Goal: Task Accomplishment & Management: Use online tool/utility

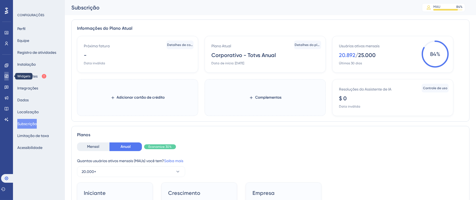
click at [6, 79] on link at bounding box center [6, 76] width 4 height 9
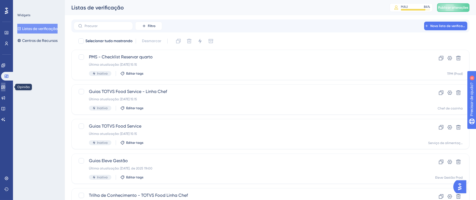
click at [5, 87] on icon at bounding box center [3, 87] width 4 height 4
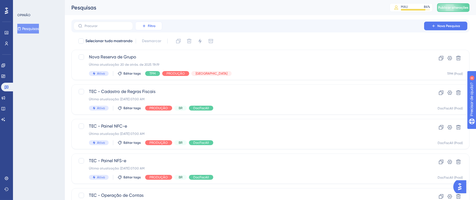
click at [144, 24] on icon at bounding box center [144, 26] width 4 height 4
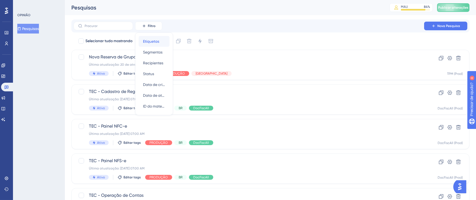
click at [156, 40] on font "Etiquetas" at bounding box center [151, 41] width 16 height 4
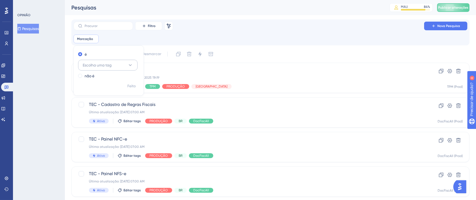
click at [100, 64] on font "Escolha uma tag" at bounding box center [97, 65] width 29 height 4
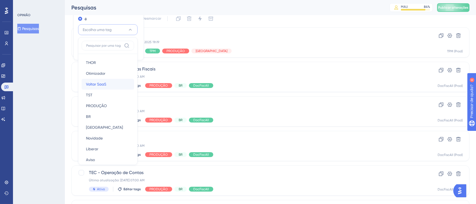
click at [102, 82] on font "Voltar SaaS" at bounding box center [96, 84] width 20 height 4
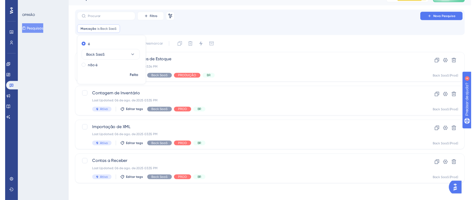
scroll to position [9, 0]
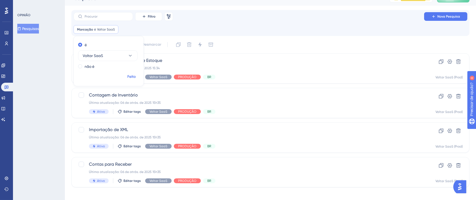
click at [136, 73] on button "Feito" at bounding box center [131, 77] width 15 height 10
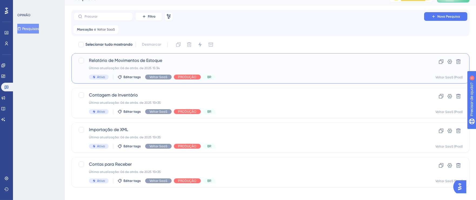
click at [295, 69] on div "Última atualização: 06 de atrás. de 2025 15:34" at bounding box center [249, 68] width 320 height 4
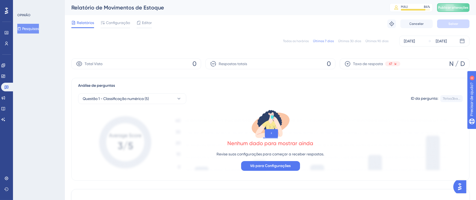
click at [299, 42] on font "Todos os horários" at bounding box center [296, 41] width 26 height 4
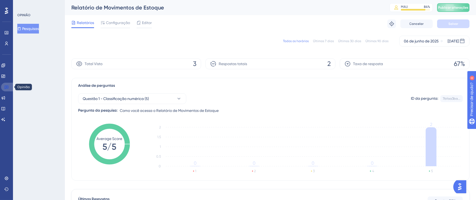
click at [9, 86] on link at bounding box center [7, 87] width 13 height 9
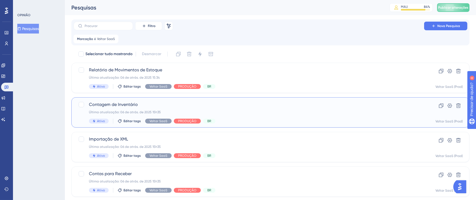
click at [247, 103] on span "Contagem de Inventário" at bounding box center [249, 104] width 320 height 6
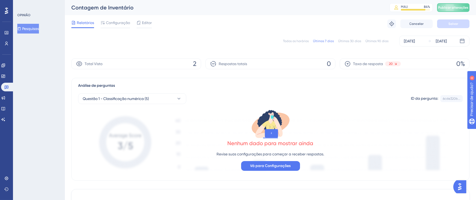
click at [293, 43] on div "Todos os horários Últimos 7 dias Últimos 30 dias Últimos 90 dias [DATE] [DATE]" at bounding box center [270, 41] width 398 height 11
click at [292, 39] on font "Todos os horários" at bounding box center [296, 41] width 26 height 4
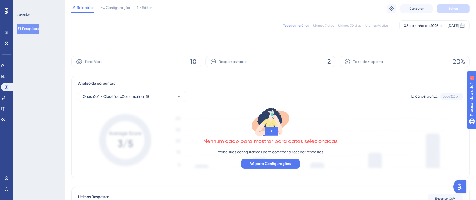
scroll to position [96, 0]
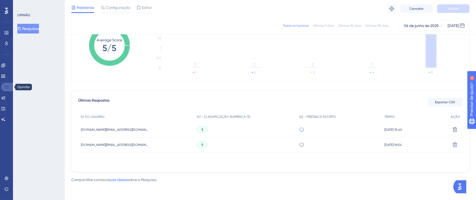
click at [9, 87] on link at bounding box center [7, 87] width 13 height 9
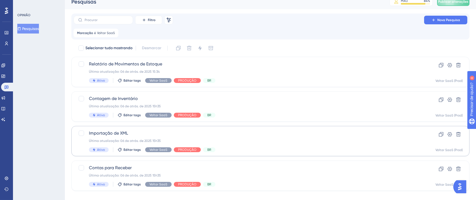
scroll to position [6, 0]
click at [253, 136] on div "Importação de XML Última atualização: 06 de atrás. de 2025 15h35 Ativo Editar t…" at bounding box center [249, 141] width 320 height 22
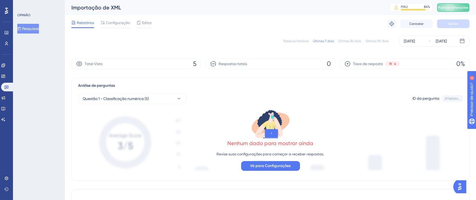
click at [303, 42] on font "Todos os horários" at bounding box center [296, 41] width 26 height 4
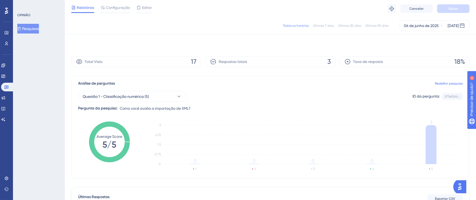
scroll to position [105, 0]
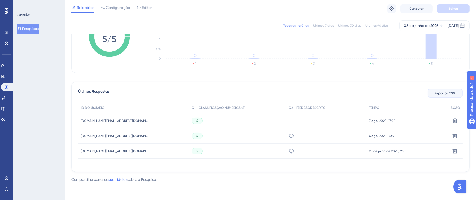
click at [435, 93] on font "Exportar CSV" at bounding box center [445, 93] width 20 height 4
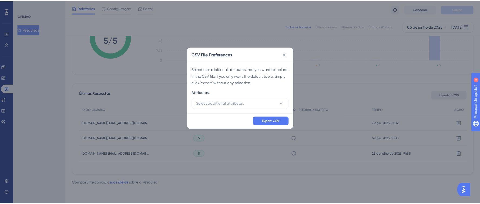
scroll to position [101, 0]
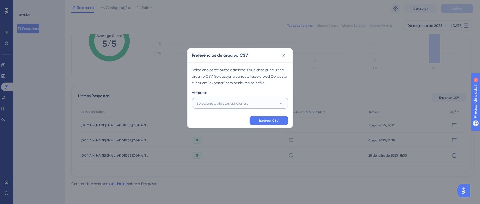
click at [212, 103] on font "Selecione atributos adicionais" at bounding box center [223, 103] width 52 height 4
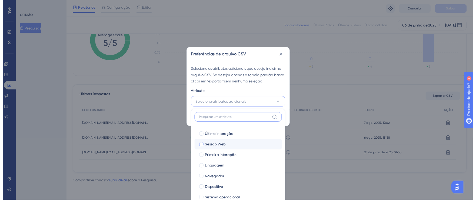
scroll to position [37, 0]
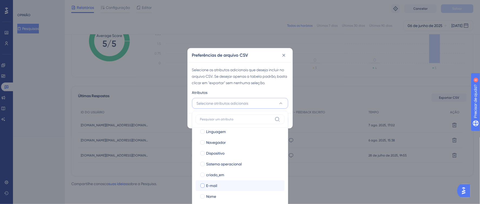
click at [202, 185] on div at bounding box center [202, 186] width 4 height 4
checkbox input "true"
click at [202, 196] on div at bounding box center [202, 197] width 4 height 4
checkbox input "true"
click at [275, 93] on div "Atributos" at bounding box center [240, 93] width 96 height 9
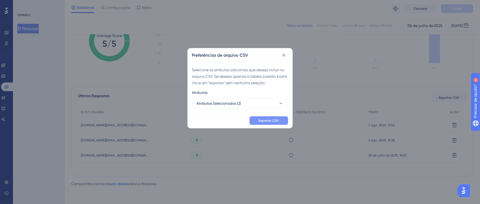
click at [278, 122] on font "Exportar CSV" at bounding box center [269, 121] width 20 height 4
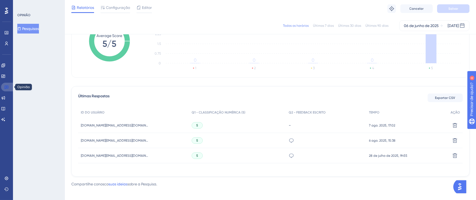
click at [5, 88] on icon at bounding box center [6, 87] width 4 height 4
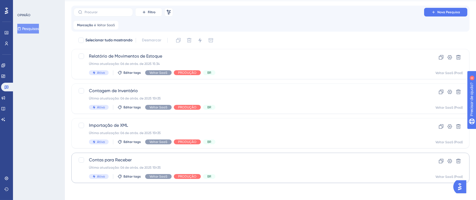
scroll to position [14, 0]
click at [268, 163] on div "Contas para Receber Última atualização: 06 de atrás. de 2025 15h35 Ativo Editar…" at bounding box center [249, 167] width 320 height 22
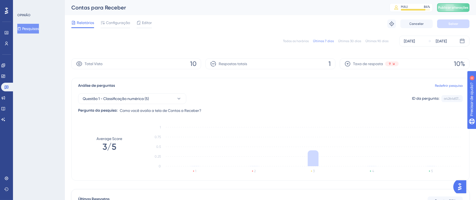
click at [302, 41] on font "Todos os horários" at bounding box center [296, 41] width 26 height 4
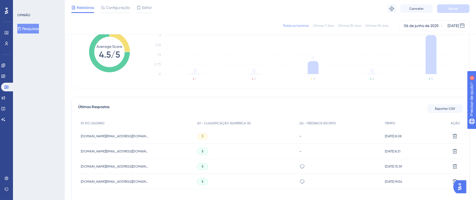
scroll to position [120, 0]
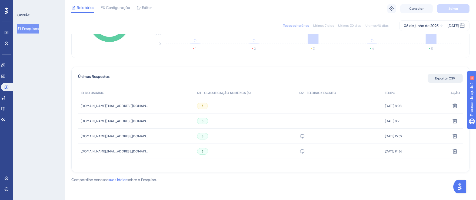
click at [441, 79] on font "Exportar CSV" at bounding box center [445, 78] width 20 height 4
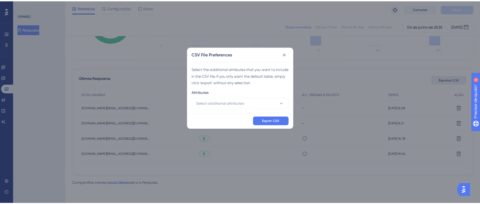
scroll to position [0, 0]
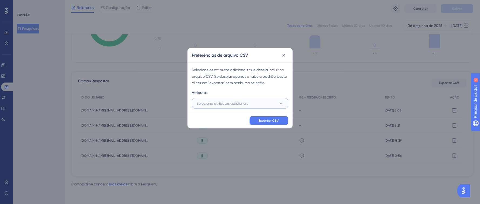
click at [238, 105] on font "Selecione atributos adicionais" at bounding box center [223, 103] width 52 height 4
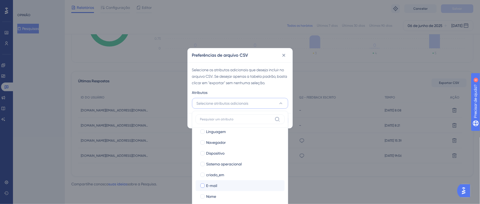
click at [203, 186] on div at bounding box center [202, 186] width 4 height 4
checkbox input "true"
click at [202, 195] on div at bounding box center [202, 197] width 4 height 4
checkbox input "true"
click at [270, 91] on div "Atributos" at bounding box center [240, 93] width 96 height 9
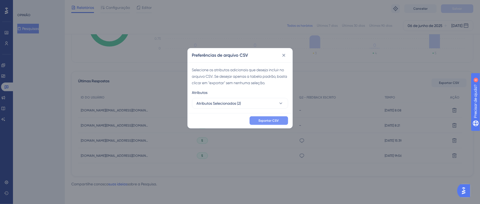
click at [276, 117] on button "Exportar CSV" at bounding box center [269, 120] width 39 height 9
